Goal: Task Accomplishment & Management: Manage account settings

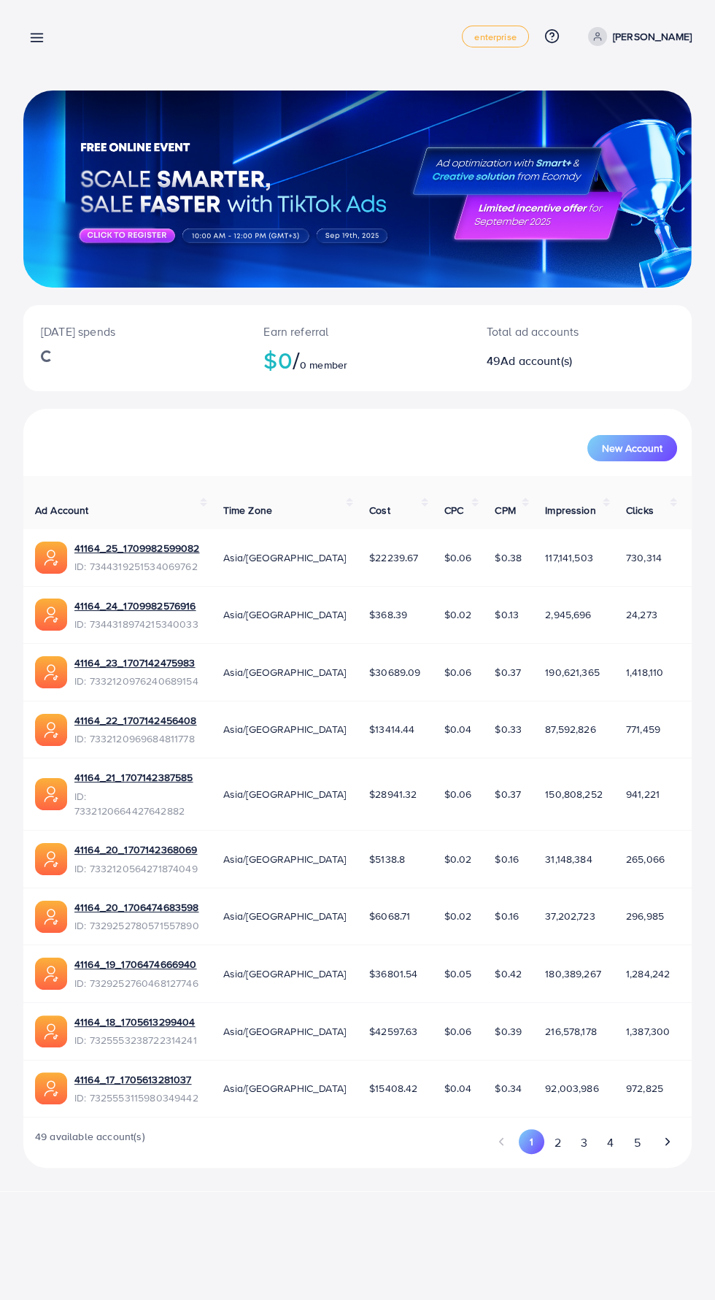
click at [36, 38] on line at bounding box center [37, 38] width 12 height 0
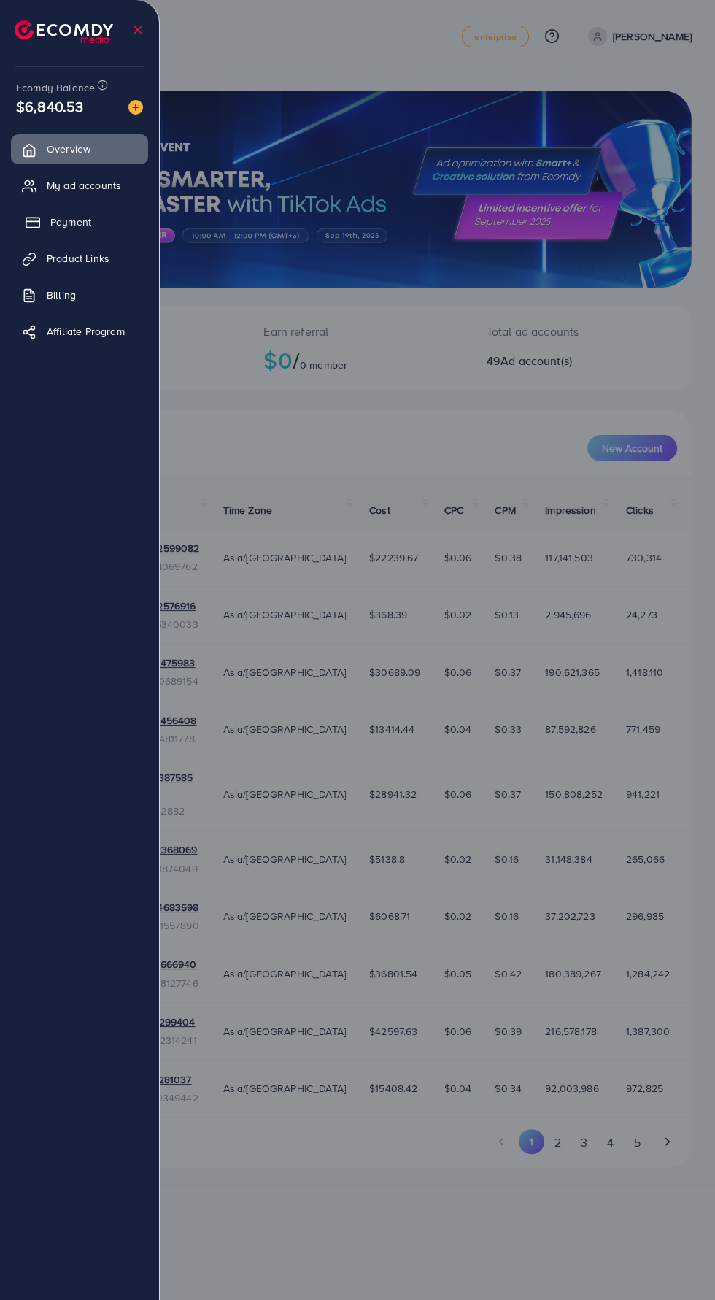
click at [28, 223] on icon at bounding box center [33, 222] width 15 height 15
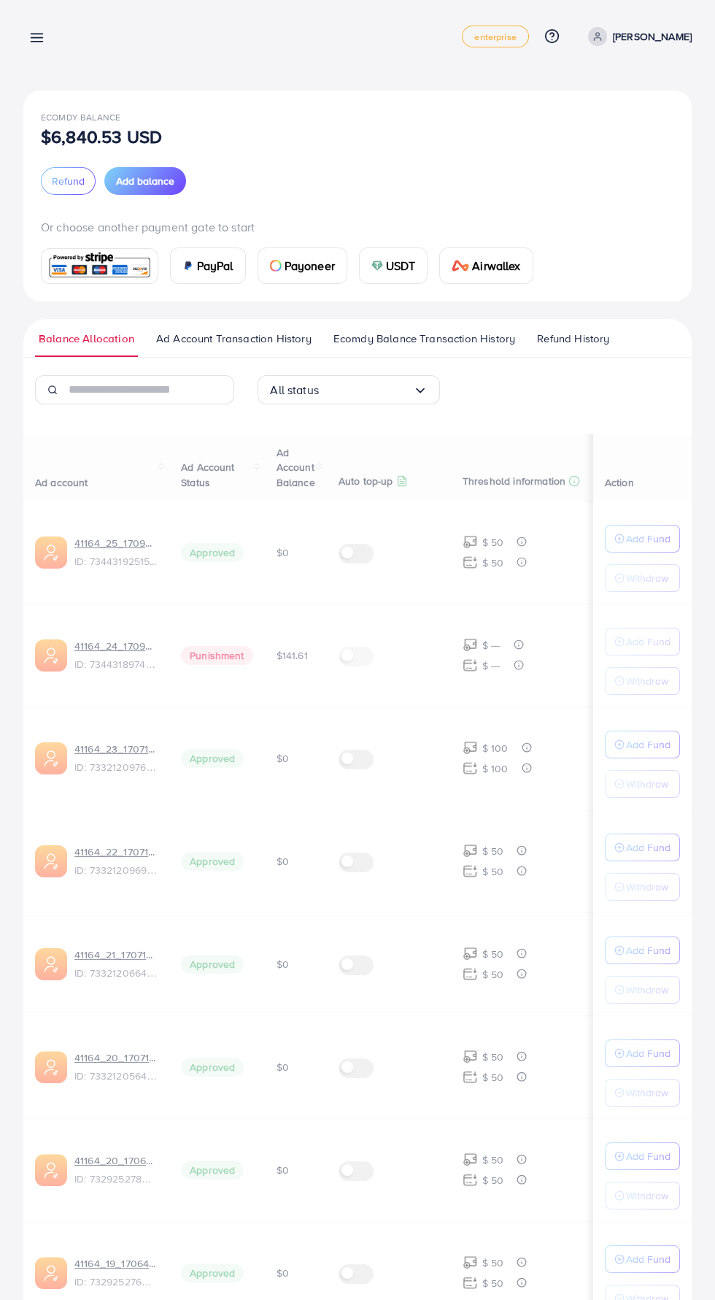
scroll to position [296, 0]
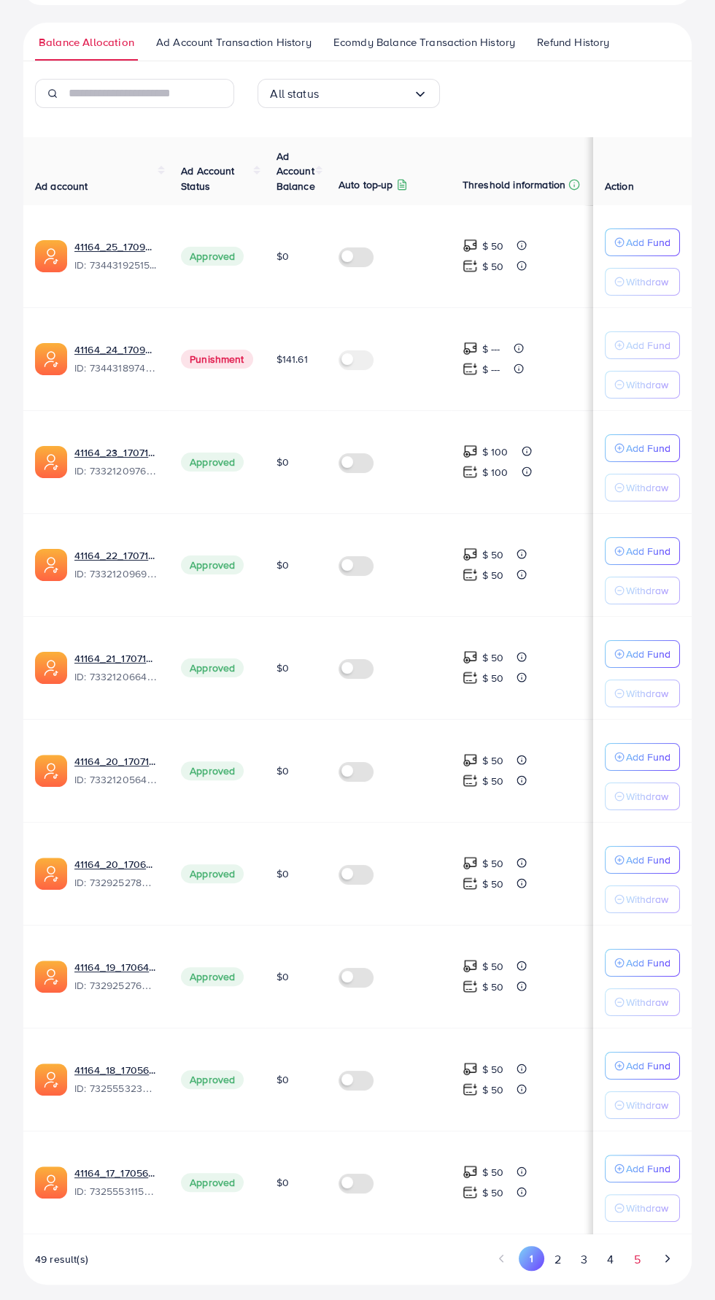
click at [636, 1256] on button "5" at bounding box center [637, 1259] width 26 height 27
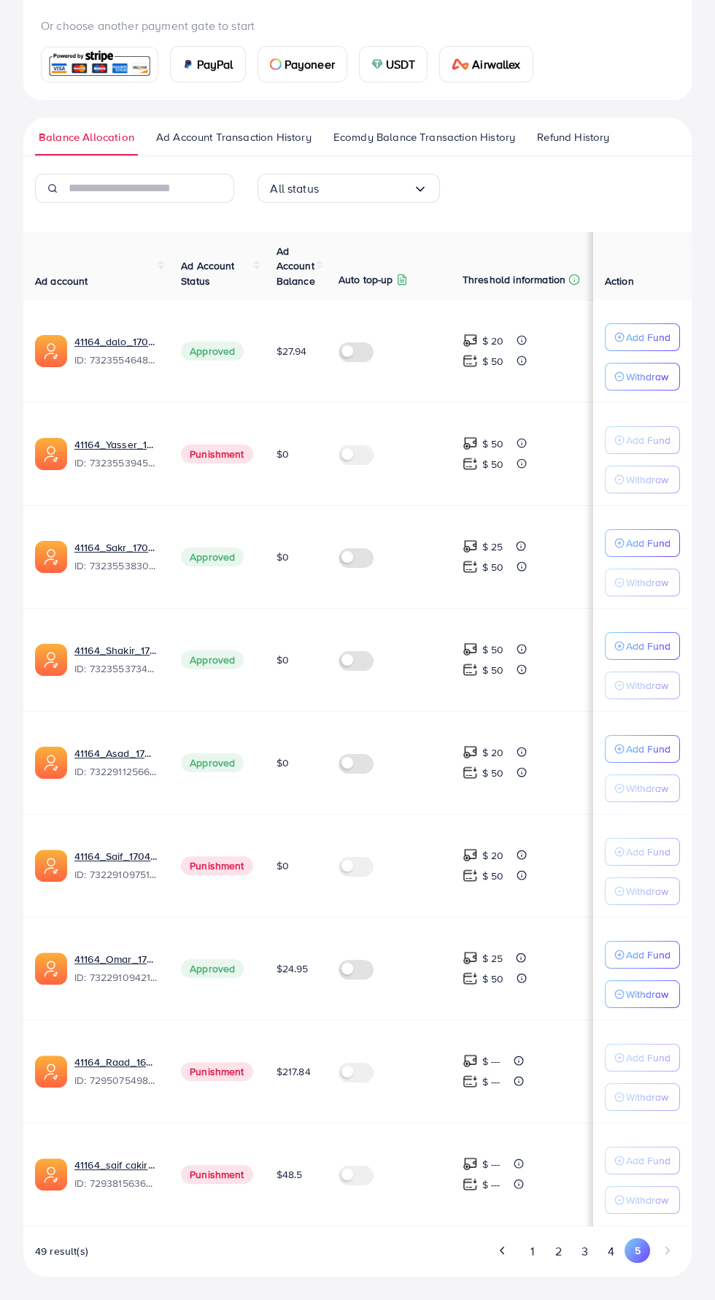
scroll to position [194, 0]
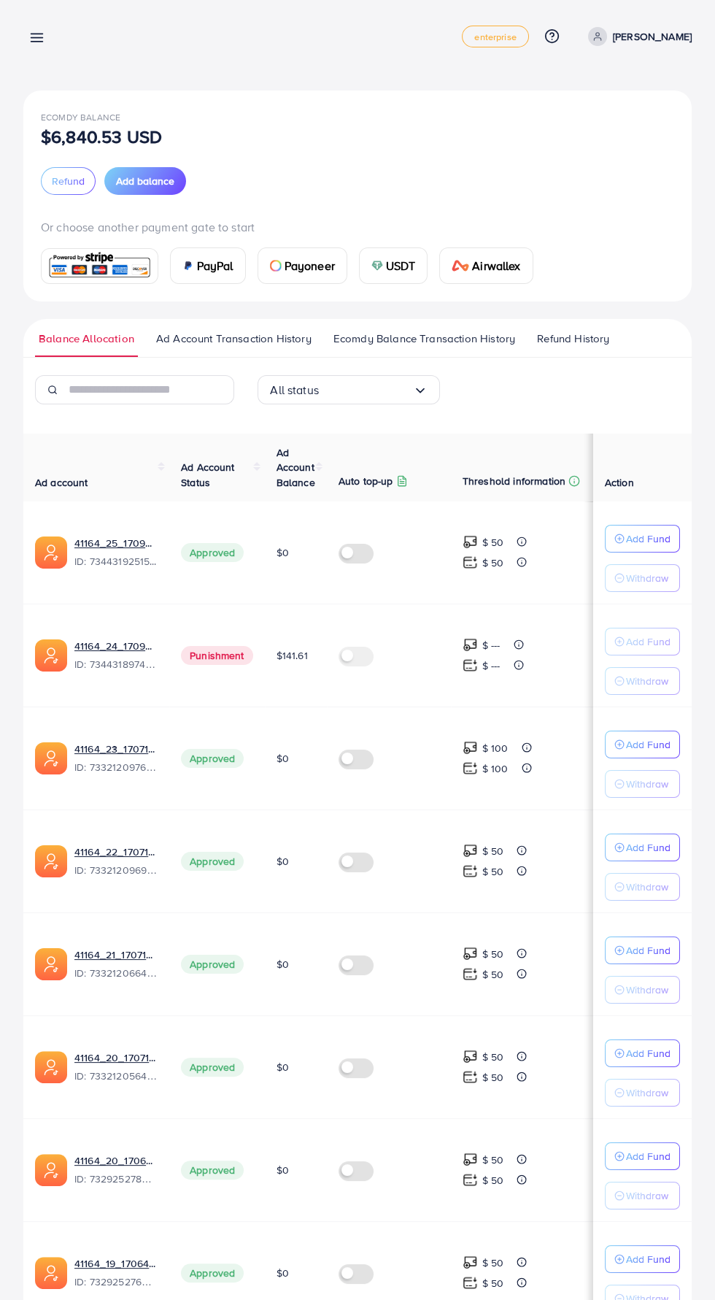
scroll to position [296, 0]
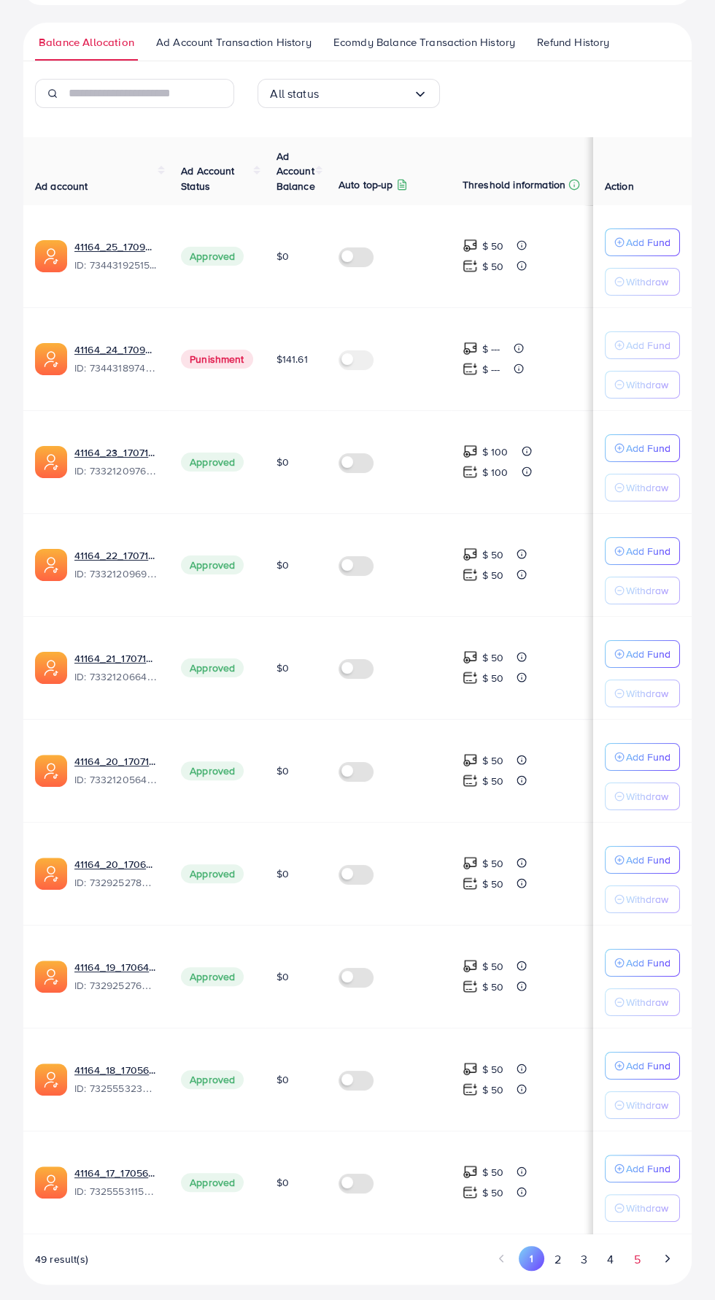
click at [636, 1257] on button "5" at bounding box center [637, 1259] width 26 height 27
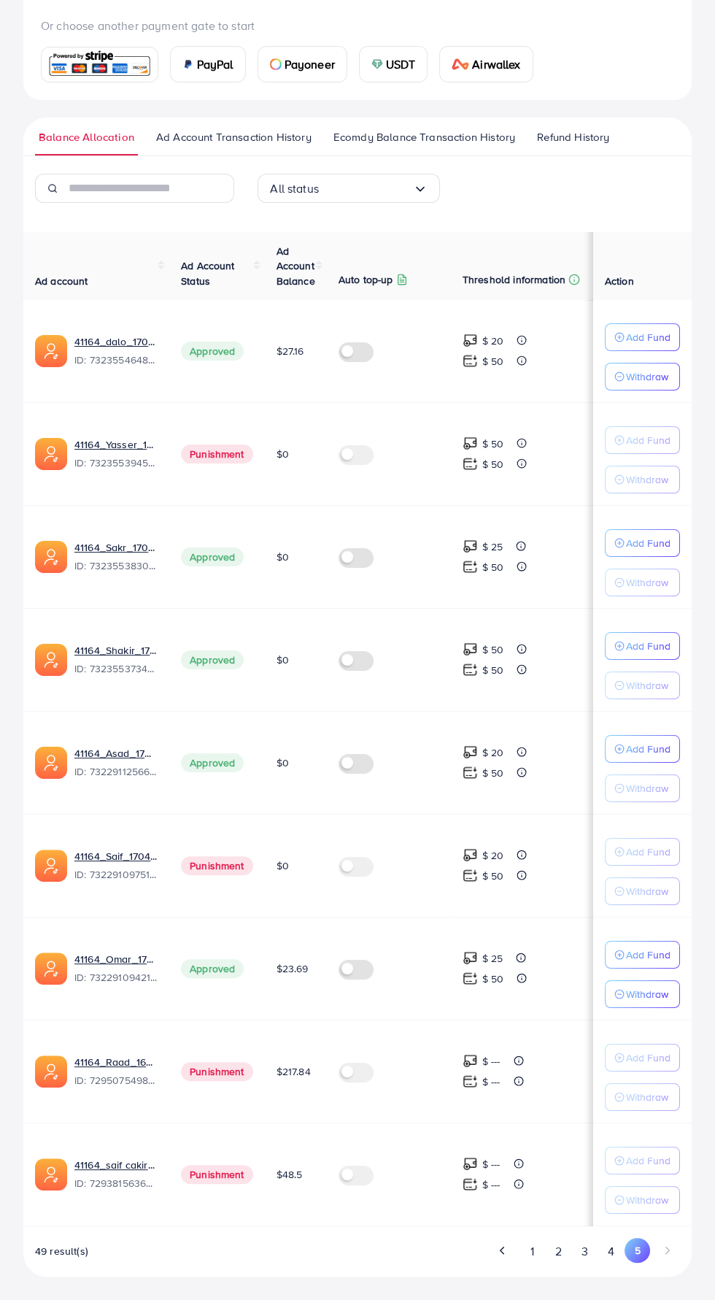
scroll to position [194, 0]
